Goal: Information Seeking & Learning: Learn about a topic

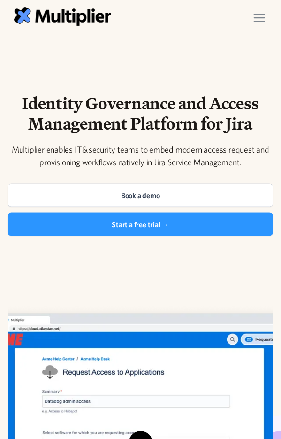
click at [265, 20] on div "menu" at bounding box center [259, 18] width 26 height 26
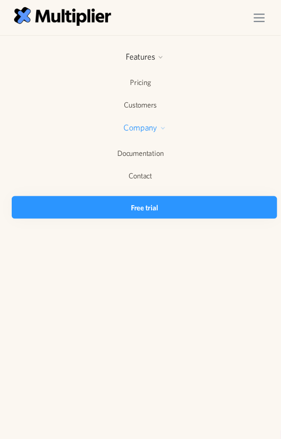
click at [164, 125] on div at bounding box center [163, 128] width 6 height 6
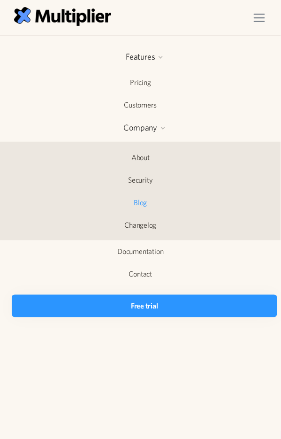
click at [143, 201] on link "Blog" at bounding box center [140, 202] width 281 height 22
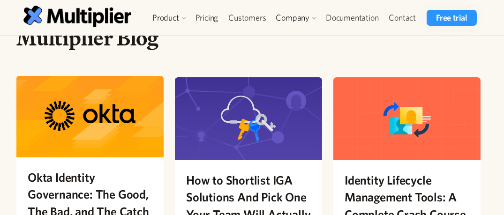
scroll to position [42, 0]
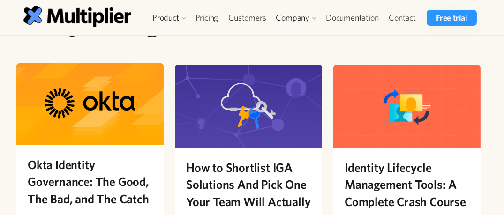
click at [72, 200] on h2 "Okta Identity Governance: The Good, The Bad, and The Catch" at bounding box center [90, 181] width 125 height 51
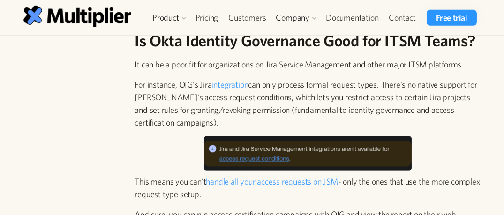
scroll to position [2601, 0]
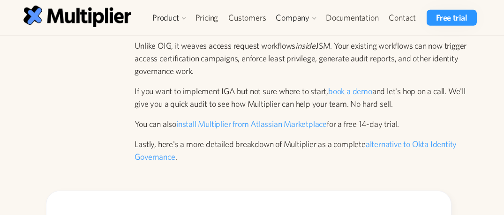
click at [228, 159] on p "Lastly, here's a more detailed breakdown of Multiplier as a complete alternativ…" at bounding box center [308, 150] width 346 height 25
drag, startPoint x: 420, startPoint y: 122, endPoint x: 124, endPoint y: 119, distance: 295.5
drag, startPoint x: 453, startPoint y: 129, endPoint x: 130, endPoint y: 120, distance: 323.3
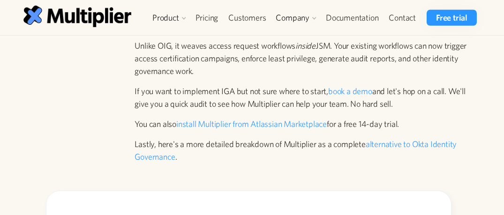
copy p "You can also install Multiplier from Atlassian Marketplace for a free 14-day tr…"
click at [438, 109] on p "If you want to implement IGA but not sure where to start, book a demo and let's…" at bounding box center [308, 97] width 346 height 25
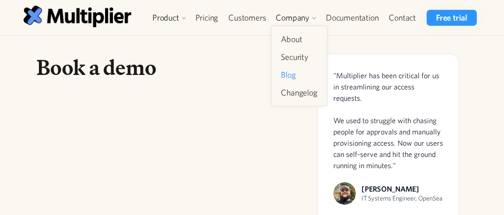
click at [296, 78] on link "Blog" at bounding box center [299, 75] width 44 height 17
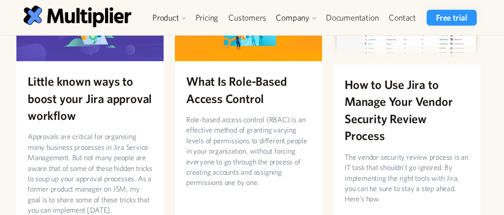
scroll to position [2089, 0]
